Goal: Task Accomplishment & Management: Manage account settings

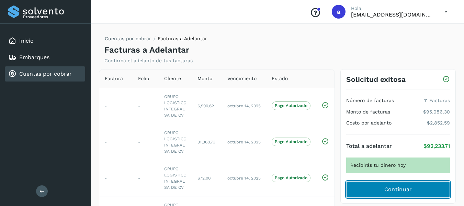
click at [392, 188] on span "Continuar" at bounding box center [398, 189] width 28 height 8
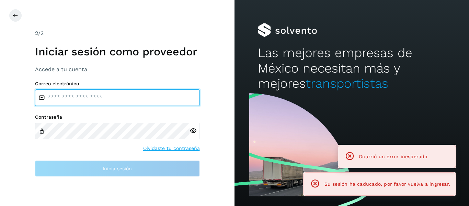
click at [89, 97] on input "email" at bounding box center [117, 97] width 165 height 16
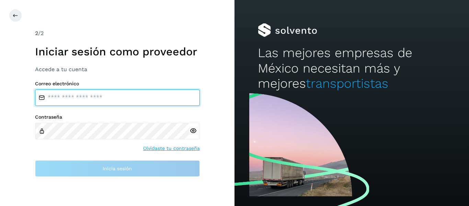
type input "**********"
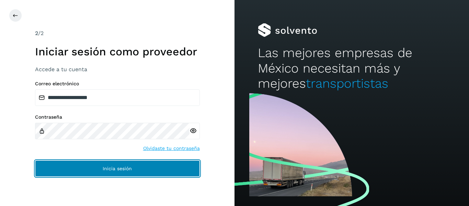
click at [137, 164] on button "Inicia sesión" at bounding box center [117, 168] width 165 height 16
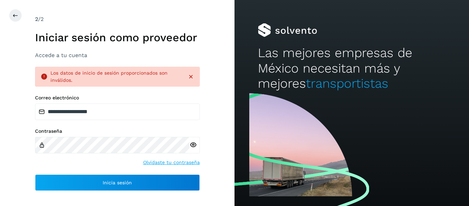
click at [195, 143] on icon at bounding box center [193, 144] width 7 height 7
click at [153, 127] on div "**********" at bounding box center [117, 143] width 165 height 96
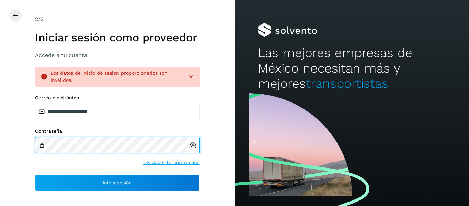
click at [195, 74] on div "**********" at bounding box center [117, 102] width 165 height 175
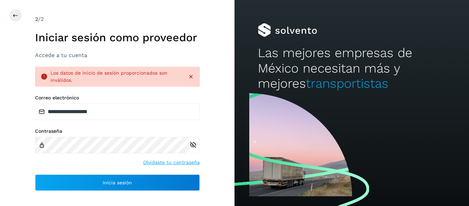
click at [195, 74] on div "Los datos de inicio de sesión proporcionados son inválidos." at bounding box center [117, 77] width 165 height 20
click at [191, 77] on icon at bounding box center [191, 76] width 7 height 7
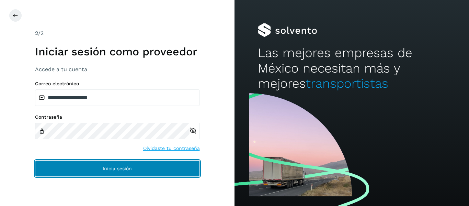
click at [128, 168] on span "Inicia sesión" at bounding box center [117, 168] width 29 height 5
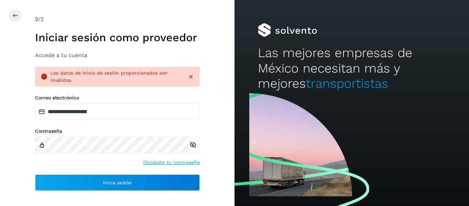
click at [192, 76] on icon at bounding box center [191, 76] width 7 height 7
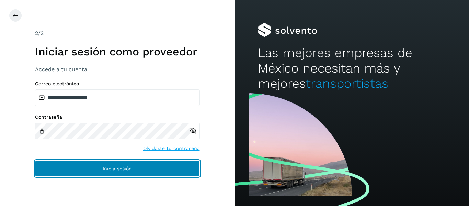
click at [134, 167] on button "Inicia sesión" at bounding box center [117, 168] width 165 height 16
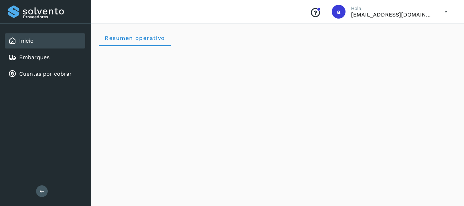
click at [445, 12] on icon at bounding box center [446, 12] width 14 height 14
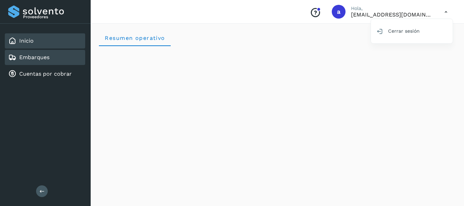
click at [41, 58] on link "Embarques" at bounding box center [34, 57] width 30 height 7
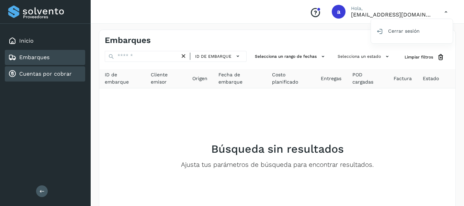
click at [36, 76] on link "Cuentas por cobrar" at bounding box center [45, 73] width 53 height 7
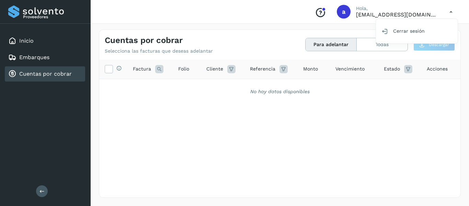
click at [376, 123] on div at bounding box center [234, 103] width 469 height 206
click at [43, 192] on icon at bounding box center [41, 191] width 5 height 5
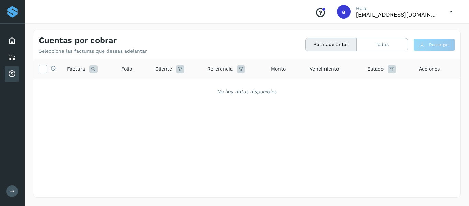
click at [326, 11] on icon "Conoce nuestros beneficios" at bounding box center [320, 12] width 11 height 11
click at [11, 57] on icon at bounding box center [12, 57] width 8 height 8
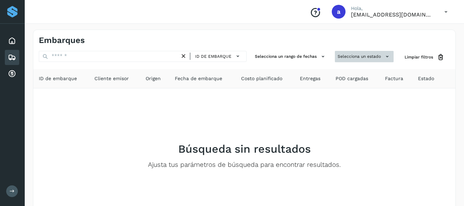
click at [387, 56] on icon at bounding box center [387, 56] width 7 height 7
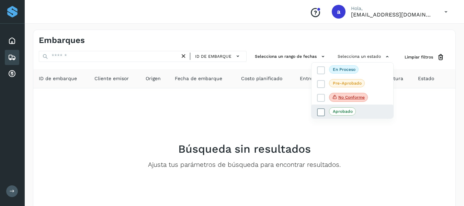
click at [346, 112] on p "Aprobado" at bounding box center [343, 111] width 20 height 5
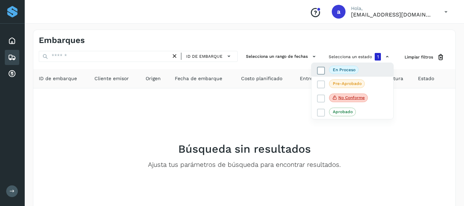
click at [322, 71] on icon at bounding box center [321, 70] width 7 height 7
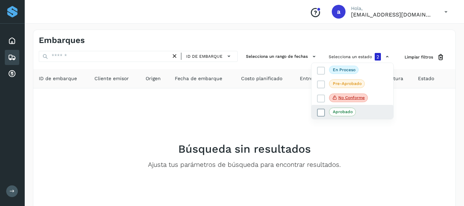
click at [324, 112] on icon at bounding box center [321, 112] width 7 height 7
click at [439, 57] on div at bounding box center [232, 103] width 464 height 206
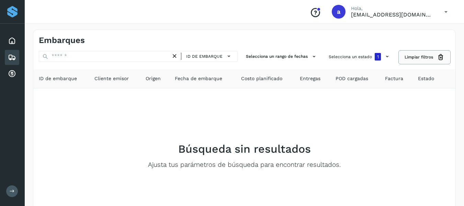
click at [439, 57] on icon at bounding box center [440, 57] width 7 height 7
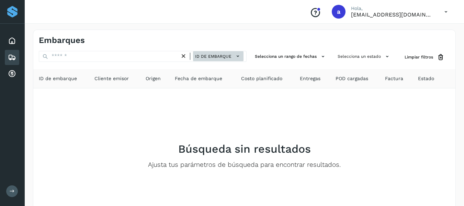
click at [240, 56] on icon at bounding box center [237, 56] width 7 height 7
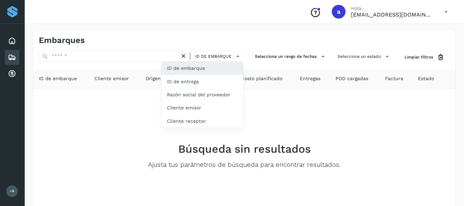
click at [325, 55] on div at bounding box center [232, 103] width 464 height 206
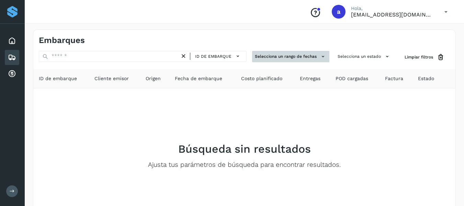
click at [324, 56] on icon at bounding box center [322, 56] width 7 height 7
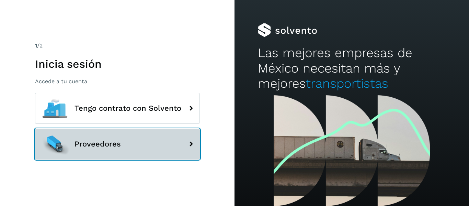
click at [78, 150] on button "Proveedores" at bounding box center [117, 143] width 165 height 31
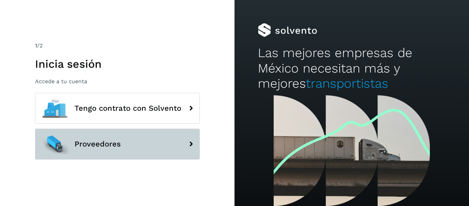
click at [164, 147] on button "Proveedores" at bounding box center [117, 143] width 165 height 31
